Goal: Transaction & Acquisition: Book appointment/travel/reservation

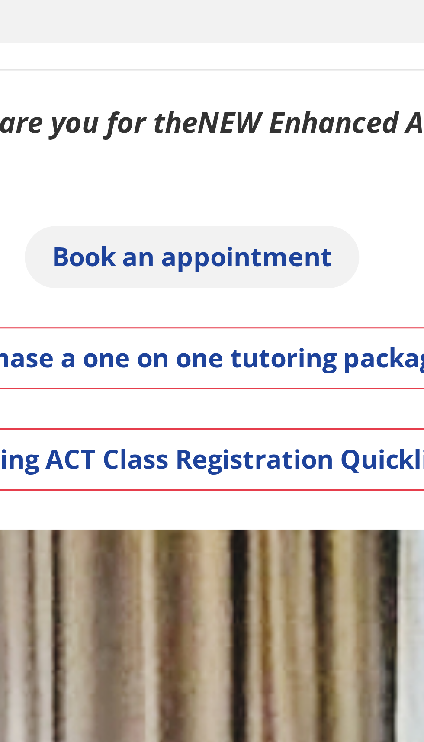
click at [197, 128] on link "Book an appointment" at bounding box center [212, 130] width 112 height 21
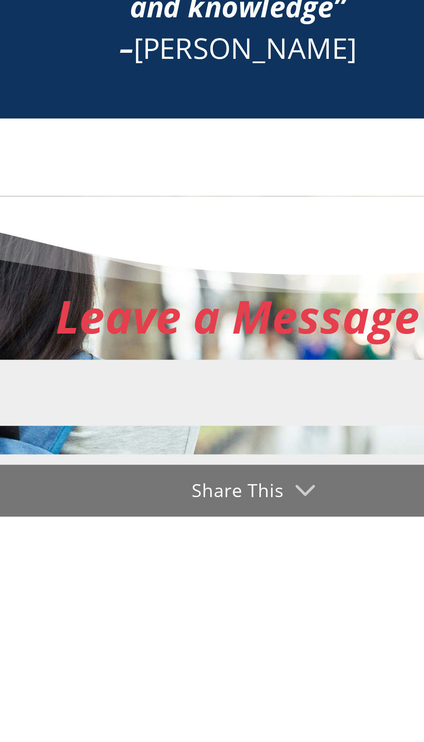
scroll to position [931, 0]
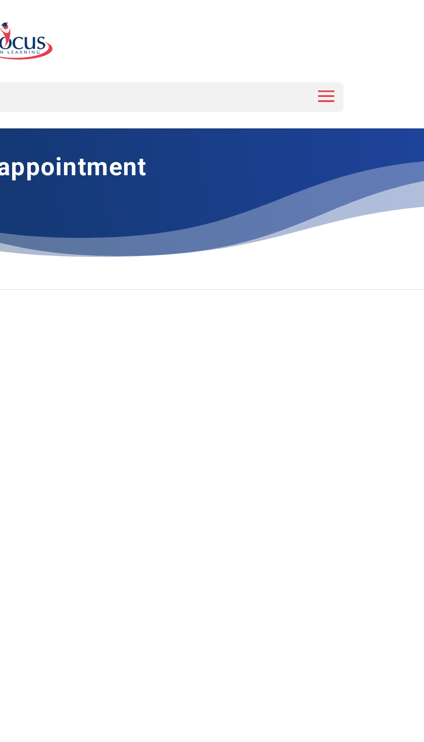
click at [376, 51] on span at bounding box center [373, 56] width 14 height 24
